Goal: Information Seeking & Learning: Learn about a topic

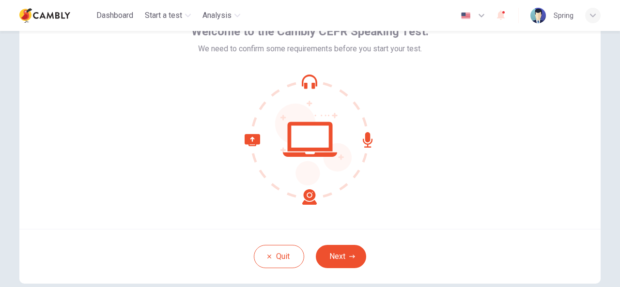
scroll to position [97, 0]
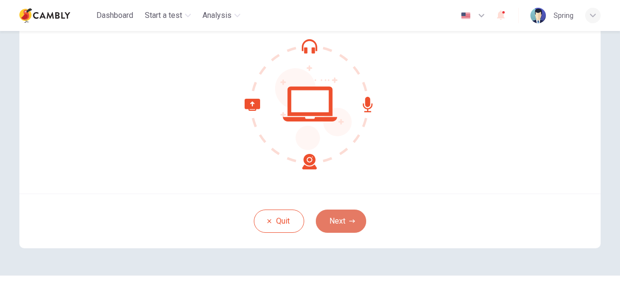
click at [337, 220] on button "Next" at bounding box center [341, 221] width 50 height 23
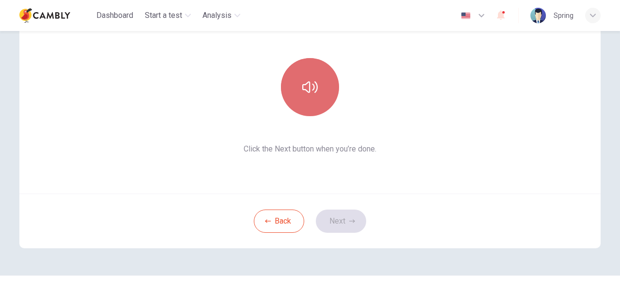
click at [304, 90] on icon "button" at bounding box center [309, 87] width 15 height 12
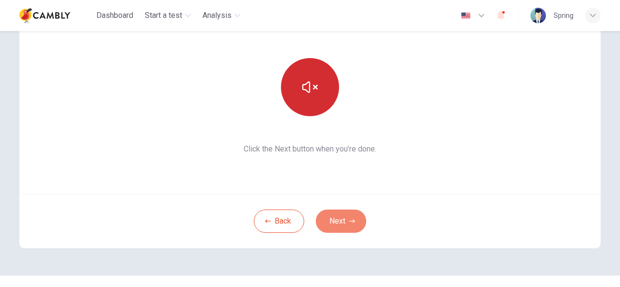
click at [343, 218] on button "Next" at bounding box center [341, 221] width 50 height 23
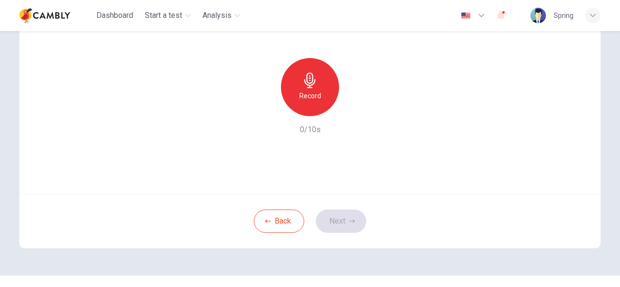
click at [308, 80] on icon "button" at bounding box center [309, 80] width 11 height 15
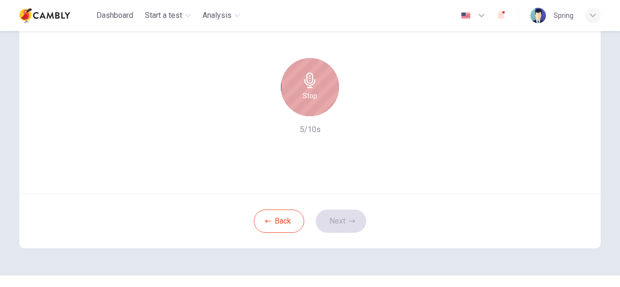
click at [315, 85] on icon "button" at bounding box center [309, 80] width 15 height 15
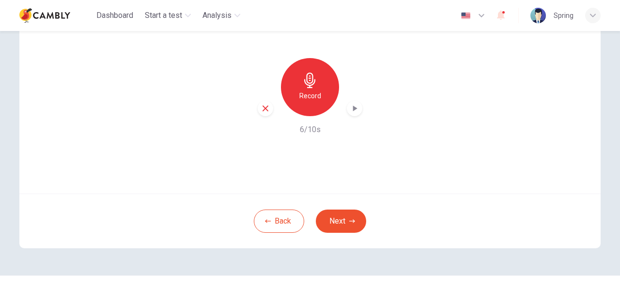
click at [354, 108] on icon "button" at bounding box center [355, 109] width 4 height 6
click at [349, 219] on icon "button" at bounding box center [352, 221] width 6 height 6
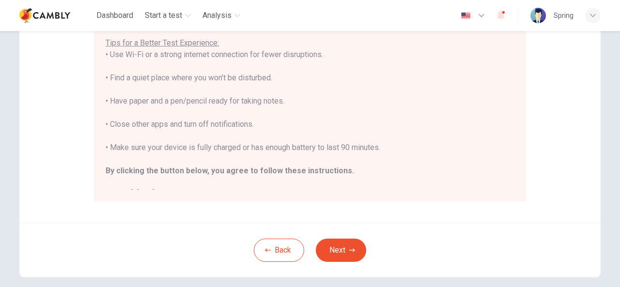
scroll to position [194, 0]
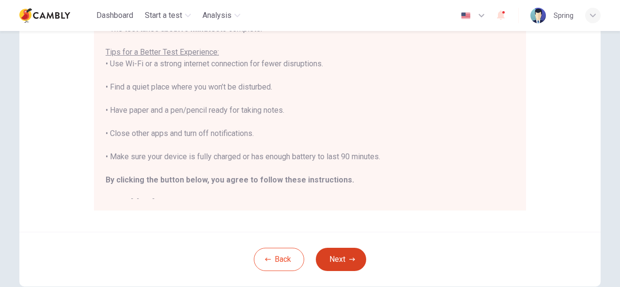
click at [345, 253] on button "Next" at bounding box center [341, 259] width 50 height 23
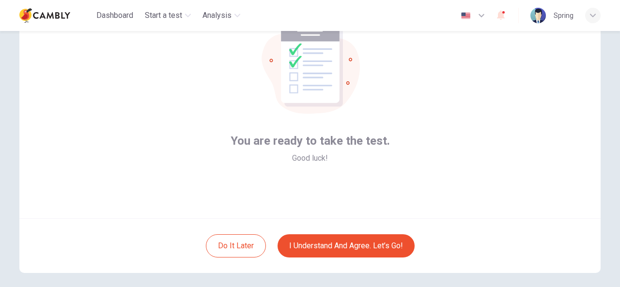
scroll to position [68, 0]
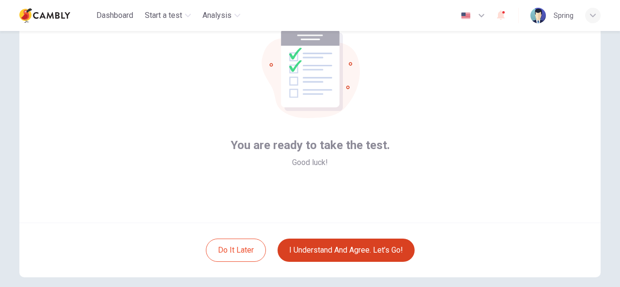
click at [349, 249] on button "I understand and agree. Let’s go!" at bounding box center [345, 250] width 137 height 23
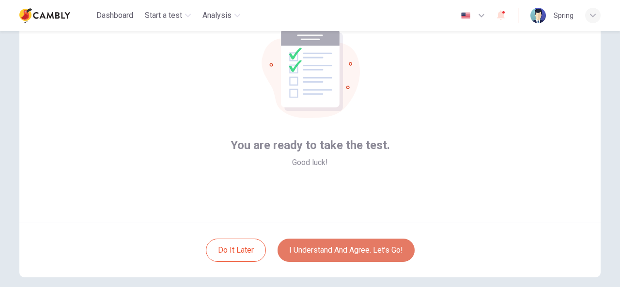
click at [315, 246] on button "I understand and agree. Let’s go!" at bounding box center [345, 250] width 137 height 23
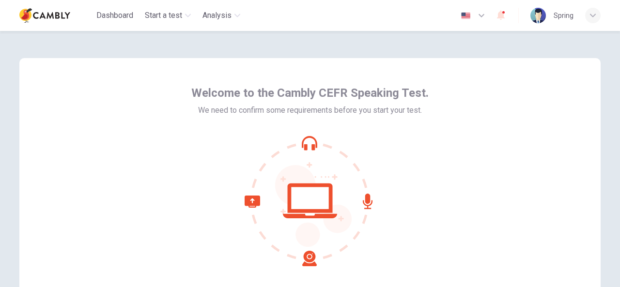
scroll to position [116, 0]
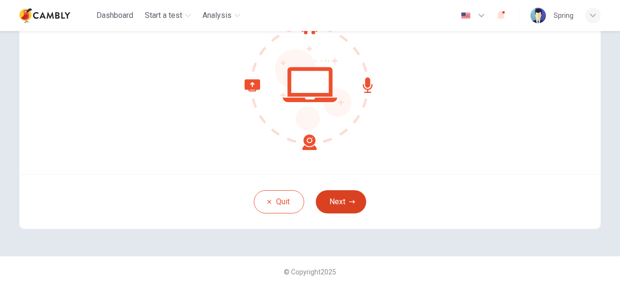
click at [354, 205] on button "Next" at bounding box center [341, 201] width 50 height 23
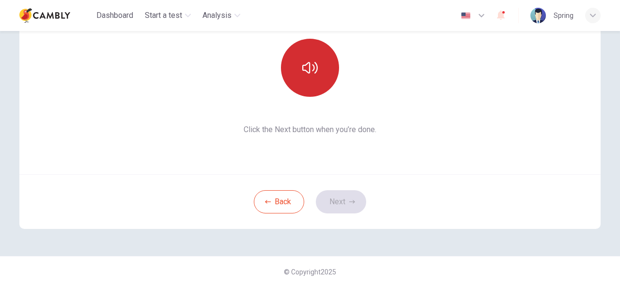
click at [302, 66] on icon "button" at bounding box center [309, 68] width 15 height 12
click at [349, 202] on icon "button" at bounding box center [352, 201] width 6 height 3
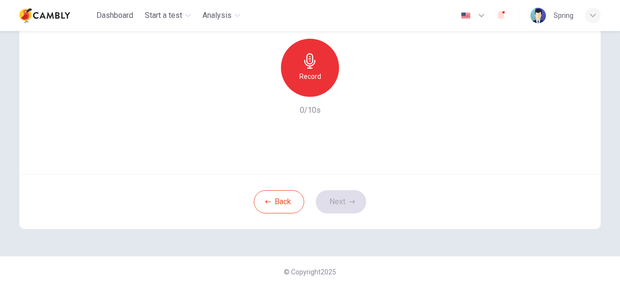
scroll to position [0, 0]
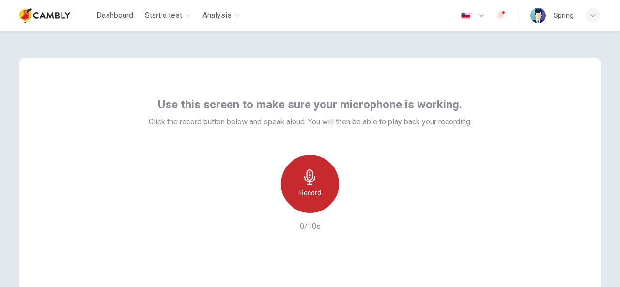
click at [302, 175] on icon "button" at bounding box center [309, 176] width 15 height 15
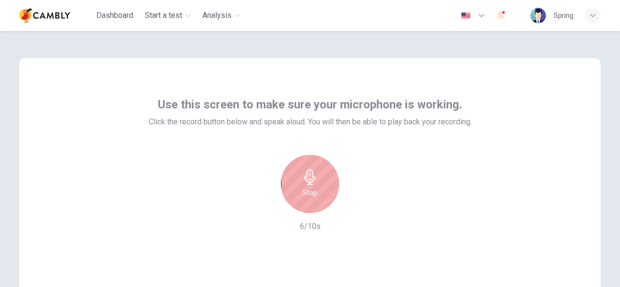
click at [306, 179] on icon "button" at bounding box center [309, 176] width 15 height 15
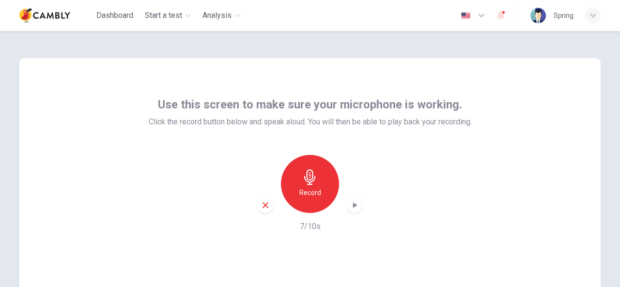
scroll to position [116, 0]
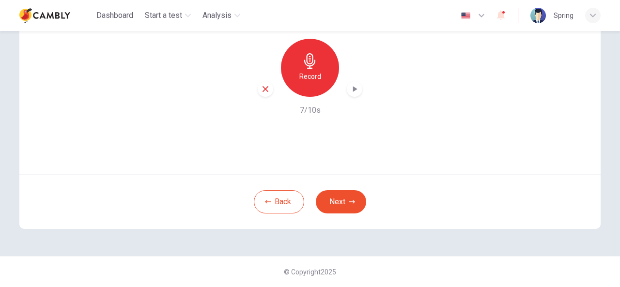
click at [353, 88] on icon "button" at bounding box center [355, 89] width 4 height 6
click at [350, 199] on icon "button" at bounding box center [352, 202] width 6 height 6
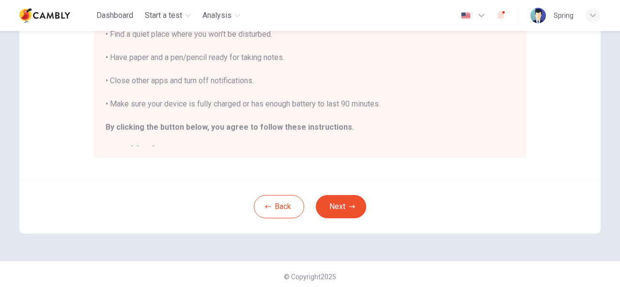
scroll to position [251, 0]
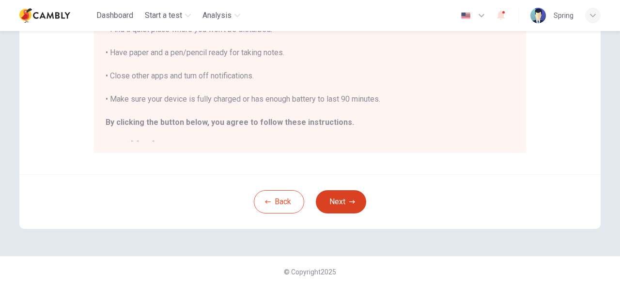
click at [345, 201] on button "Next" at bounding box center [341, 201] width 50 height 23
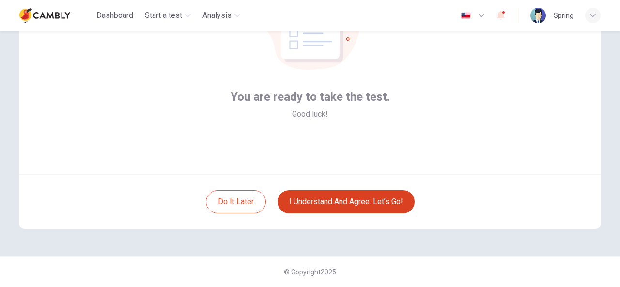
scroll to position [116, 0]
click at [360, 200] on button "I understand and agree. Let’s go!" at bounding box center [345, 201] width 137 height 23
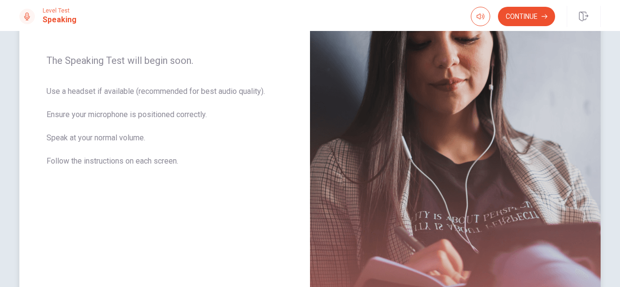
scroll to position [145, 0]
click at [480, 14] on icon "button" at bounding box center [481, 17] width 8 height 8
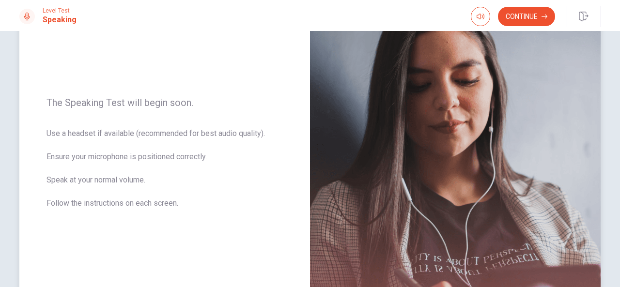
scroll to position [42, 0]
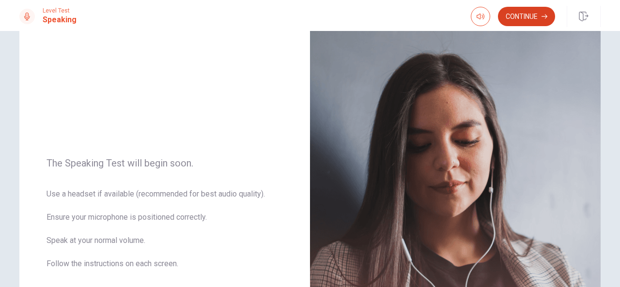
click at [536, 13] on button "Continue" at bounding box center [526, 16] width 57 height 19
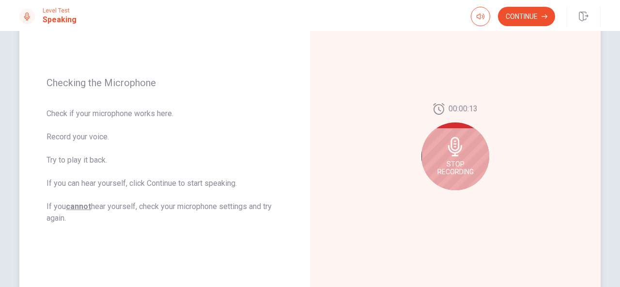
scroll to position [139, 0]
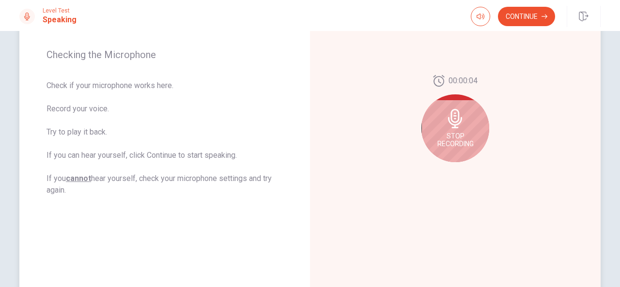
click at [451, 132] on span "Stop Recording" at bounding box center [455, 139] width 36 height 15
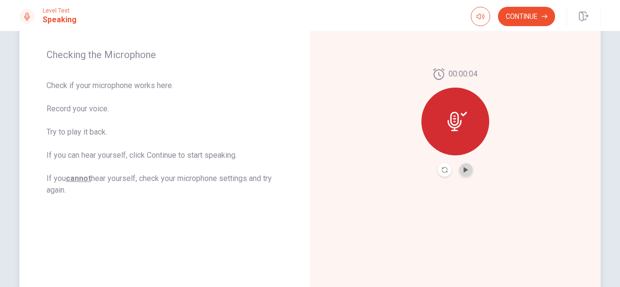
click at [466, 171] on button "Play Audio" at bounding box center [466, 170] width 14 height 14
click at [561, 134] on div "00:00:04" at bounding box center [455, 122] width 291 height 422
click at [463, 169] on icon "Play Audio" at bounding box center [465, 170] width 4 height 6
click at [524, 138] on div "00:00:04" at bounding box center [455, 122] width 291 height 422
click at [527, 17] on button "Continue" at bounding box center [526, 16] width 57 height 19
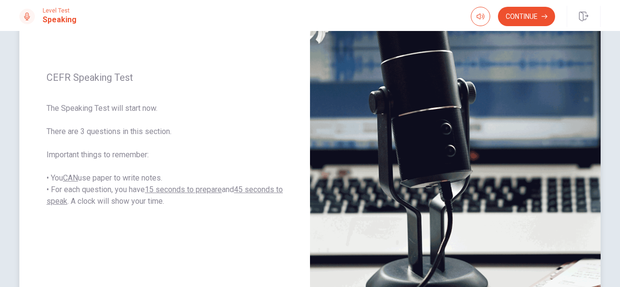
scroll to position [91, 0]
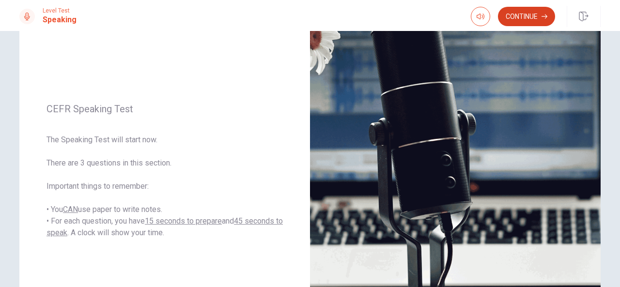
click at [519, 10] on button "Continue" at bounding box center [526, 16] width 57 height 19
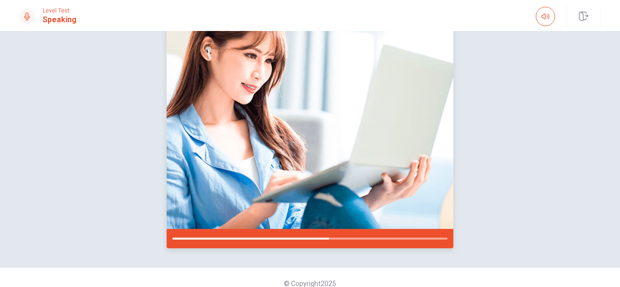
scroll to position [138, 0]
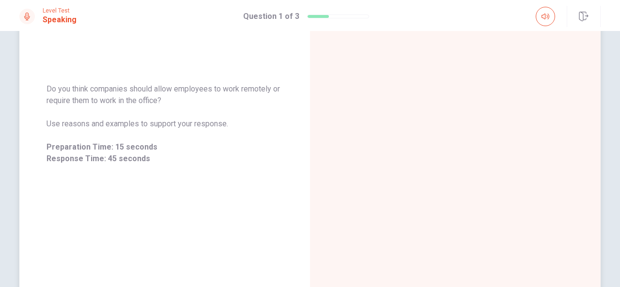
click at [521, 135] on div at bounding box center [455, 124] width 291 height 422
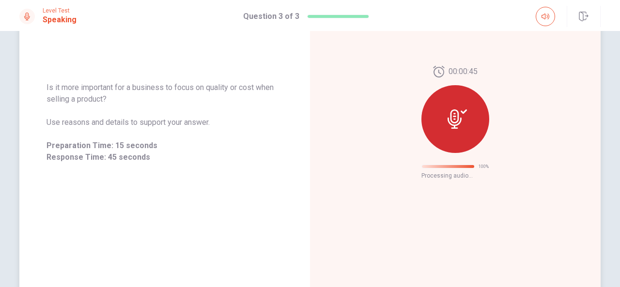
scroll to position [65, 0]
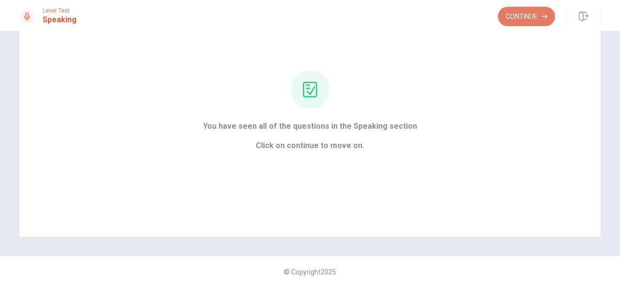
click at [535, 18] on button "Continue" at bounding box center [526, 16] width 57 height 19
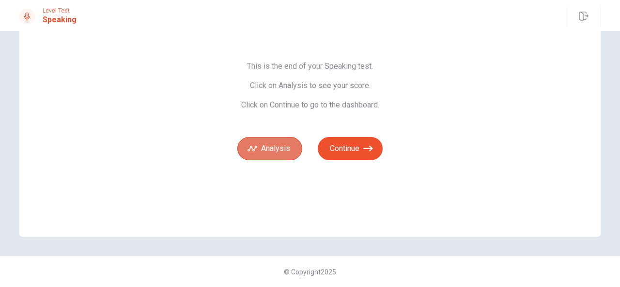
click at [262, 146] on button "Analysis" at bounding box center [269, 148] width 65 height 23
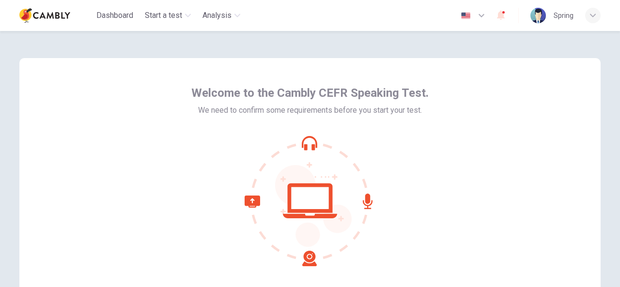
type input "*****"
